Goal: Go to known website: Go to known website

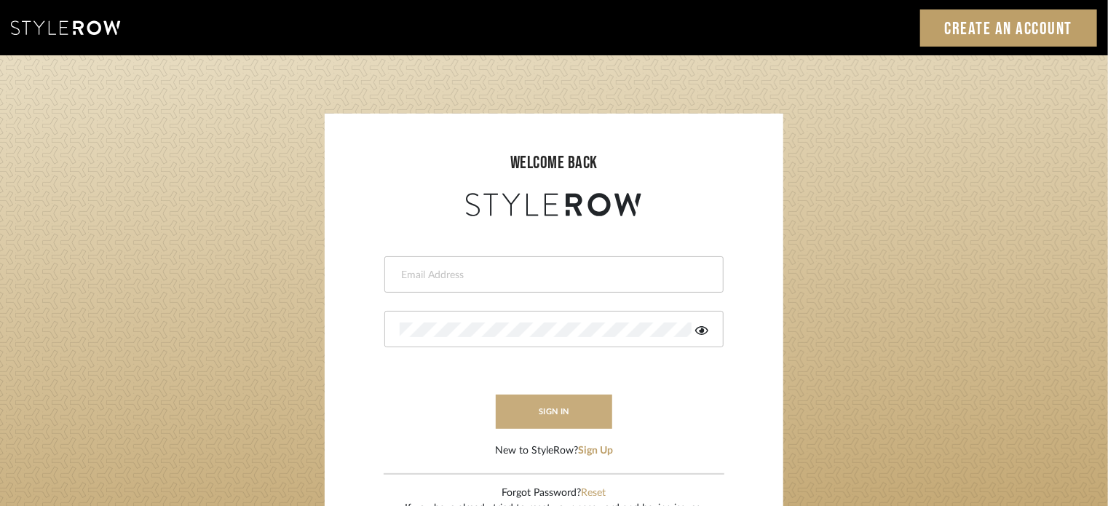
type input "beth@revisestudio.com"
click at [549, 407] on button "sign in" at bounding box center [554, 411] width 116 height 34
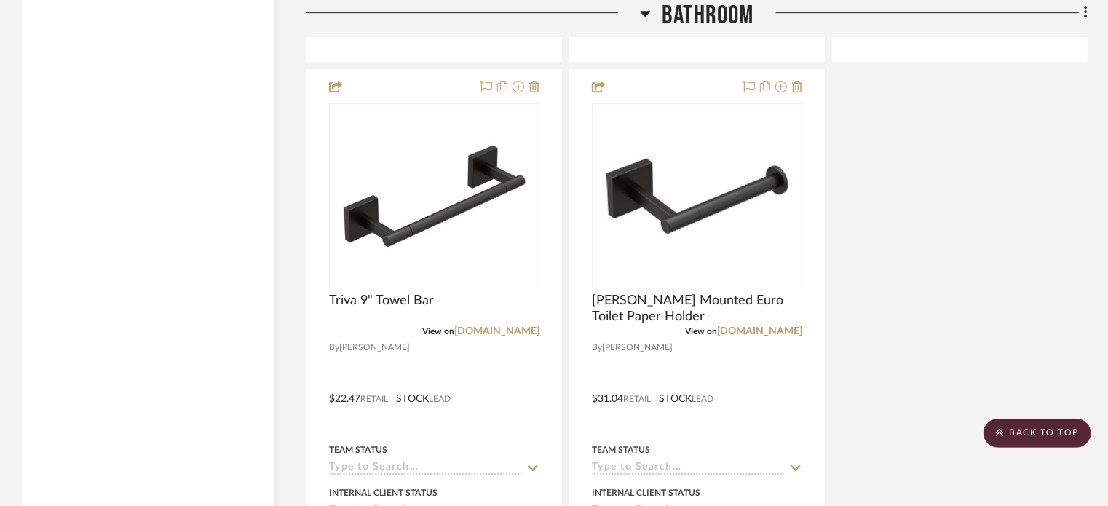
scroll to position [2320, 0]
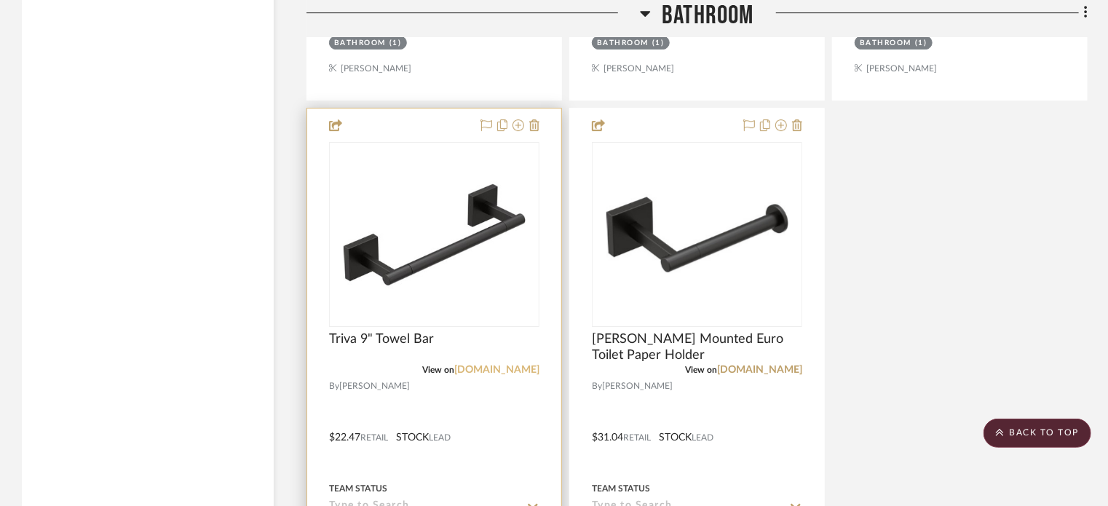
click at [514, 368] on link "[DOMAIN_NAME]" at bounding box center [496, 370] width 85 height 10
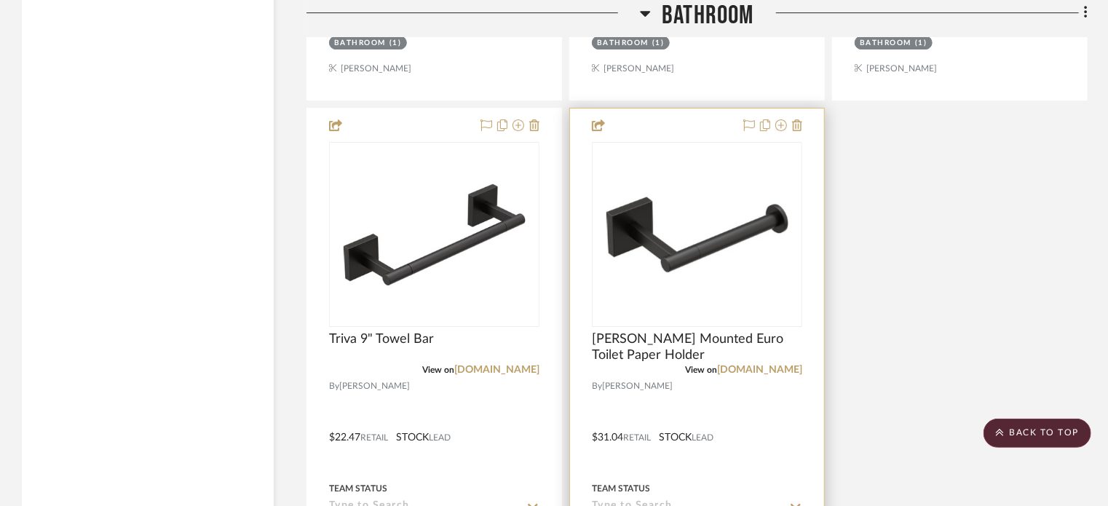
click at [781, 363] on div "View on [DOMAIN_NAME]" at bounding box center [697, 369] width 210 height 13
click at [781, 370] on link "[DOMAIN_NAME]" at bounding box center [759, 370] width 85 height 10
